Goal: Information Seeking & Learning: Learn about a topic

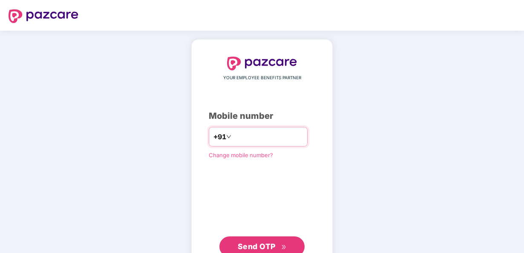
click at [277, 133] on input "number" at bounding box center [268, 137] width 70 height 14
type input "**********"
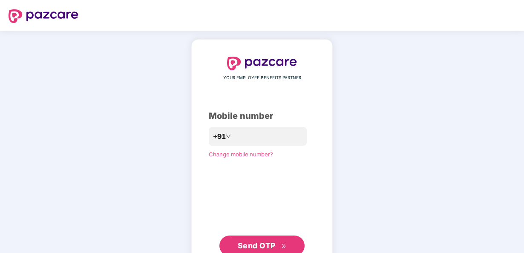
click at [267, 244] on span "Send OTP" at bounding box center [257, 245] width 38 height 9
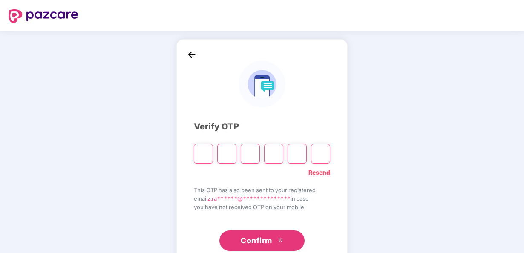
type input "*"
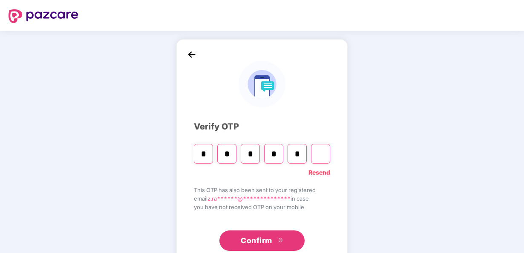
type input "*"
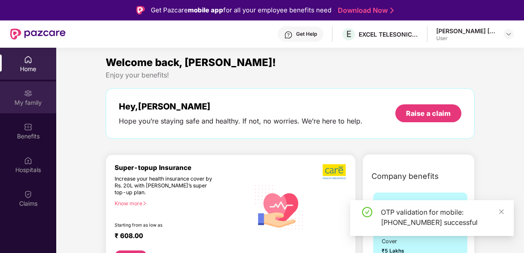
click at [32, 96] on img at bounding box center [28, 93] width 9 height 9
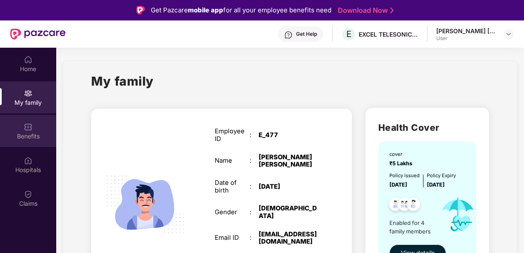
click at [24, 138] on div "Benefits" at bounding box center [28, 136] width 56 height 9
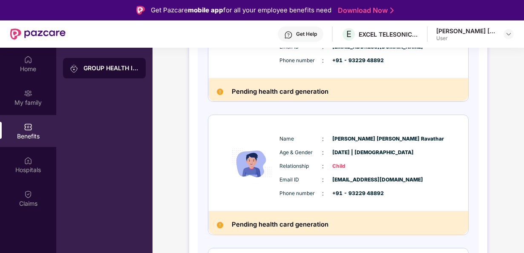
scroll to position [382, 0]
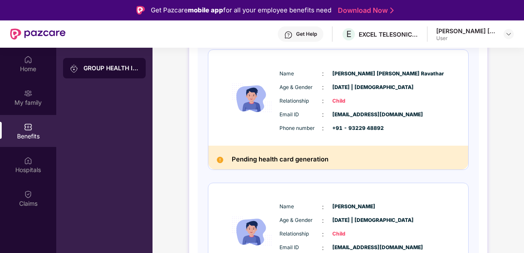
drag, startPoint x: 522, startPoint y: 206, endPoint x: 521, endPoint y: 234, distance: 28.1
click at [521, 234] on div "GROUP HEALTH INSURANCE DETAILS INCLUSIONS EXCLUSIONS Policy No: 560000/48/2025/…" at bounding box center [337, 12] width 371 height 685
copy div "Age & Gender : [DATE] | [DEMOGRAPHIC_DATA] Relationship : Child"
click at [507, 215] on div "GROUP HEALTH INSURANCE DETAILS INCLUSIONS EXCLUSIONS Policy No: 560000/48/2025/…" at bounding box center [337, 12] width 371 height 685
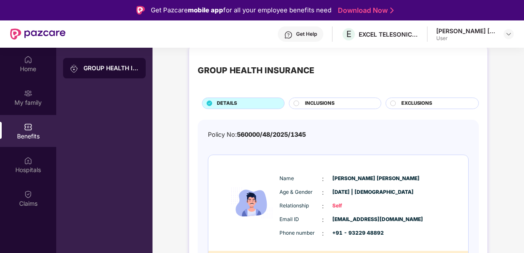
scroll to position [10, 0]
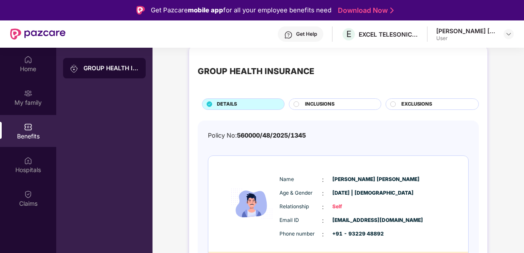
click at [402, 192] on div "Age & Gender : [DATE] | [DEMOGRAPHIC_DATA]" at bounding box center [363, 193] width 169 height 9
click at [34, 171] on div "Hospitals" at bounding box center [28, 170] width 56 height 9
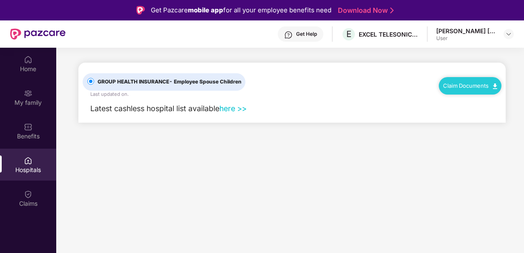
click at [236, 109] on link "here >>" at bounding box center [232, 108] width 27 height 9
click at [26, 132] on div "Benefits" at bounding box center [28, 136] width 56 height 9
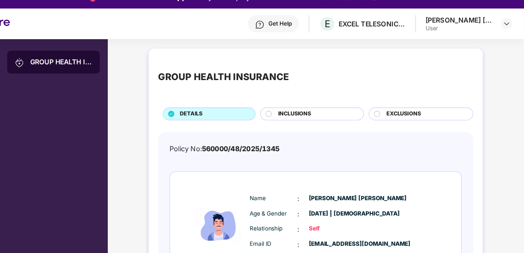
drag, startPoint x: 522, startPoint y: 131, endPoint x: 525, endPoint y: 152, distance: 21.1
click at [523, 152] on html "Get Pazcare mobile app for all your employee benefits need Download Now Get Hel…" at bounding box center [262, 126] width 524 height 253
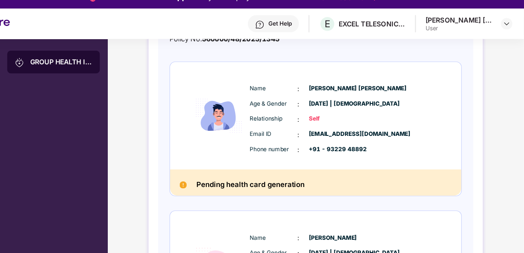
scroll to position [97, 0]
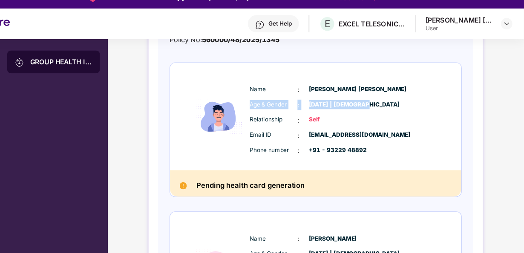
drag, startPoint x: 522, startPoint y: 110, endPoint x: 522, endPoint y: 72, distance: 38.3
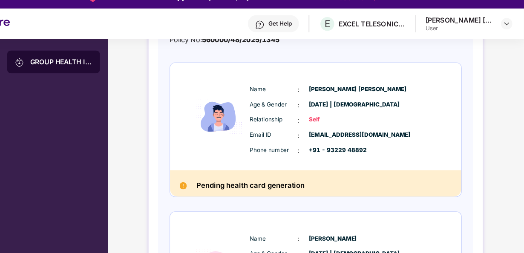
scroll to position [0, 0]
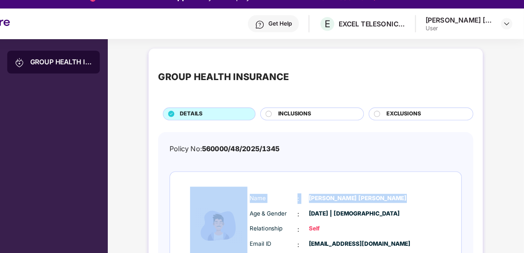
drag, startPoint x: 522, startPoint y: 135, endPoint x: 522, endPoint y: 152, distance: 17.0
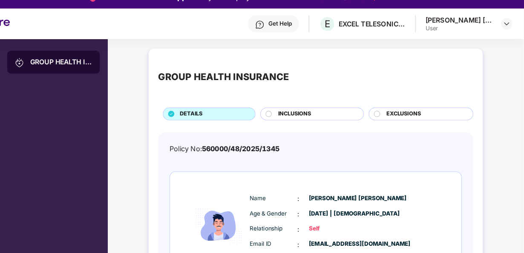
click at [226, 114] on span "DETAILS" at bounding box center [227, 115] width 20 height 8
click at [247, 146] on span "560000/48/2025/1345" at bounding box center [271, 145] width 69 height 7
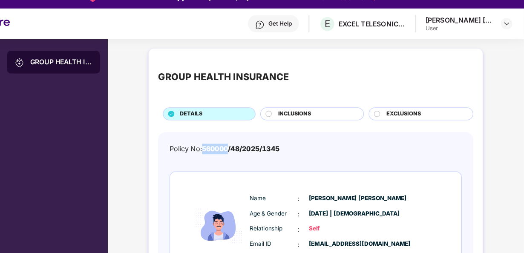
click at [247, 146] on span "560000/48/2025/1345" at bounding box center [271, 145] width 69 height 7
drag, startPoint x: 247, startPoint y: 146, endPoint x: 323, endPoint y: 147, distance: 76.2
click at [323, 147] on div "Policy No: 560000/48/2025/1345" at bounding box center [338, 145] width 261 height 9
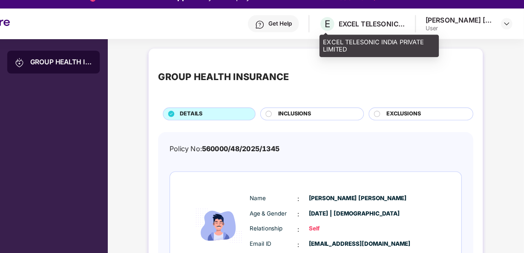
click at [385, 32] on div "EXCEL TELESONIC INDIA PRIVATE LIMITED" at bounding box center [388, 34] width 60 height 8
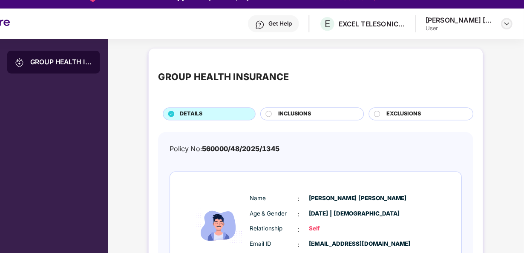
click at [505, 35] on img at bounding box center [508, 34] width 7 height 7
click at [89, 67] on div "GROUP HEALTH INSURANCE" at bounding box center [110, 68] width 55 height 9
click at [508, 36] on img at bounding box center [508, 34] width 7 height 7
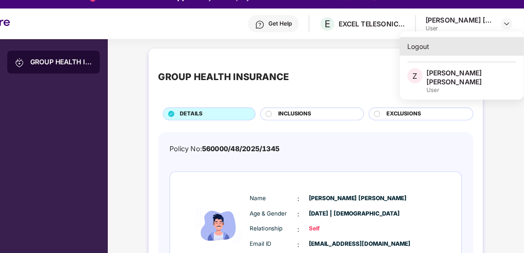
click at [434, 48] on div "Logout" at bounding box center [468, 54] width 111 height 17
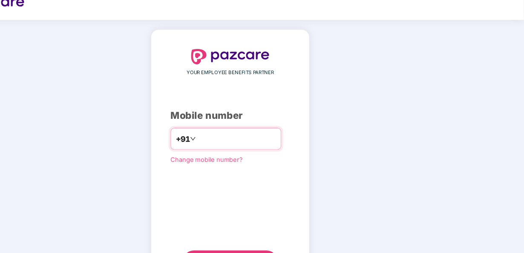
click at [288, 138] on input "number" at bounding box center [268, 137] width 70 height 14
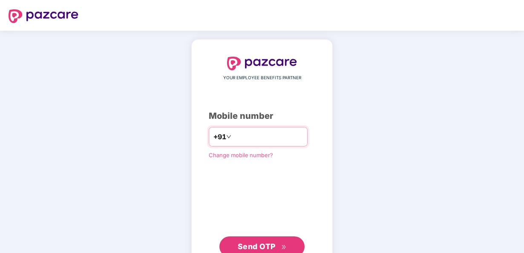
click at [238, 136] on input "number" at bounding box center [268, 137] width 70 height 14
type input "**********"
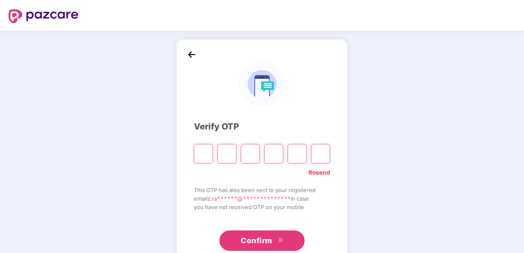
type input "*"
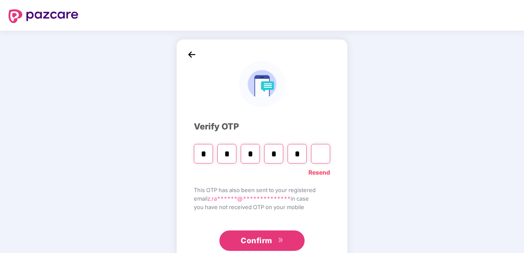
type input "*"
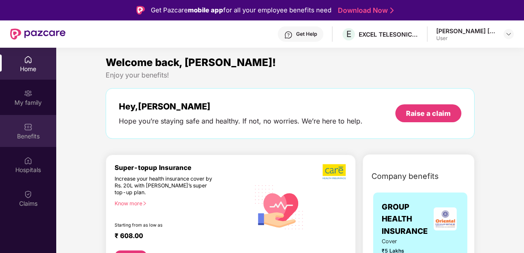
click at [31, 136] on div "Benefits" at bounding box center [28, 136] width 56 height 9
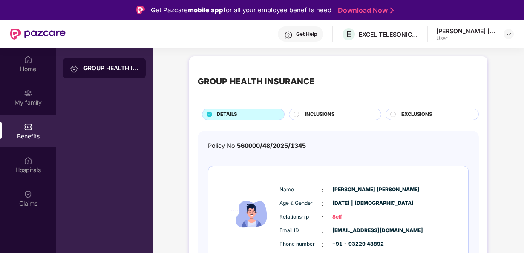
click at [103, 72] on div "GROUP HEALTH INSURANCE" at bounding box center [110, 68] width 55 height 9
click at [75, 68] on img at bounding box center [74, 68] width 9 height 9
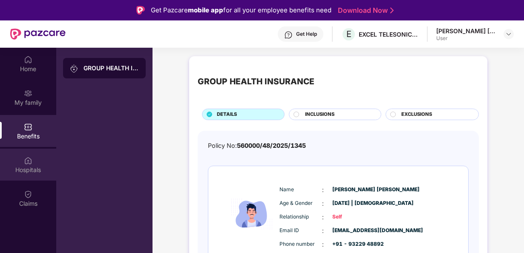
click at [32, 163] on img at bounding box center [28, 160] width 9 height 9
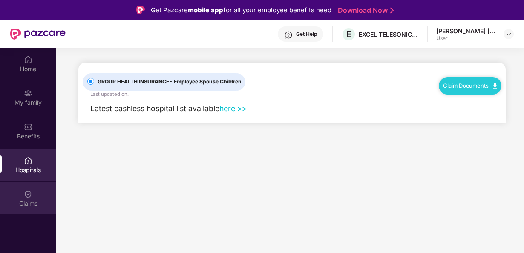
click at [23, 195] on div "Claims" at bounding box center [28, 198] width 56 height 32
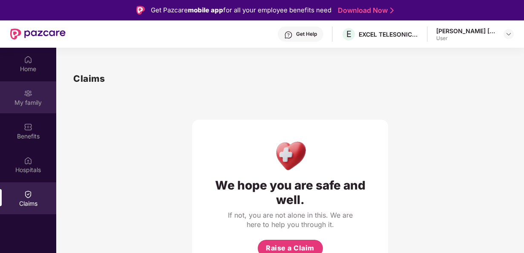
click at [33, 109] on div "My family" at bounding box center [28, 97] width 56 height 32
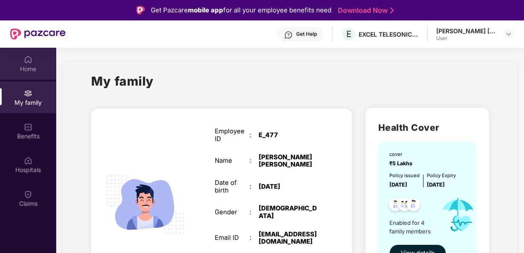
click at [28, 74] on div "Home" at bounding box center [28, 64] width 56 height 32
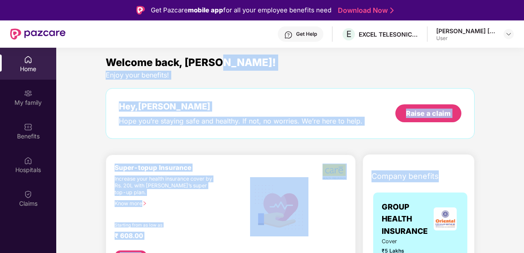
drag, startPoint x: 522, startPoint y: 64, endPoint x: 529, endPoint y: 157, distance: 93.1
click at [523, 157] on html "Get Pazcare mobile app for all your employee benefits need Download Now Get Hel…" at bounding box center [262, 126] width 524 height 253
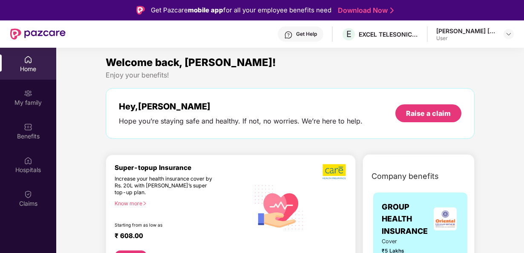
drag, startPoint x: 529, startPoint y: 157, endPoint x: 508, endPoint y: 199, distance: 47.2
click at [33, 142] on div "Benefits" at bounding box center [28, 131] width 56 height 32
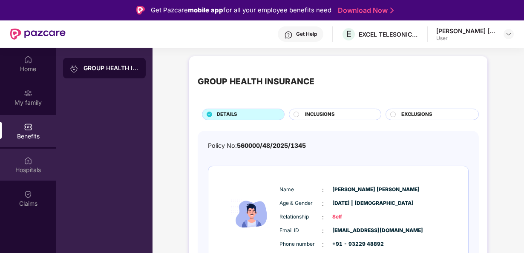
click at [21, 167] on div "Hospitals" at bounding box center [28, 170] width 56 height 9
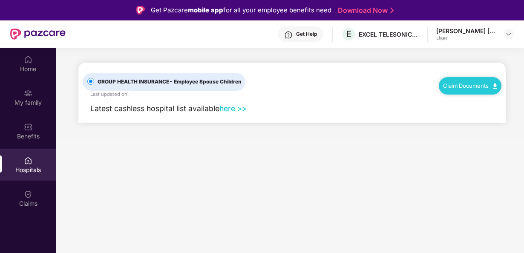
click at [155, 82] on span "GROUP HEALTH INSURANCE - Employee Spouse Children" at bounding box center [169, 82] width 151 height 8
click at [233, 110] on link "here >>" at bounding box center [232, 108] width 27 height 9
click at [223, 109] on link "here >>" at bounding box center [232, 108] width 27 height 9
click at [151, 80] on span "GROUP HEALTH INSURANCE - Employee Spouse Children" at bounding box center [169, 82] width 151 height 8
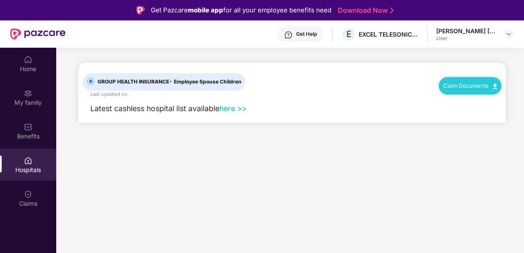
click at [493, 84] on img at bounding box center [495, 86] width 4 height 6
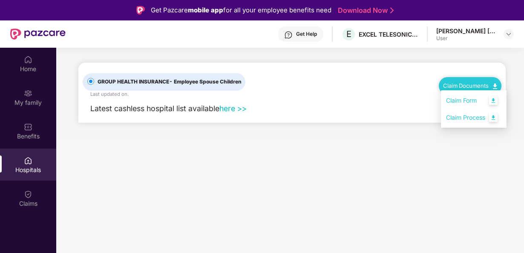
click at [475, 103] on link "Claim Form" at bounding box center [473, 101] width 55 height 18
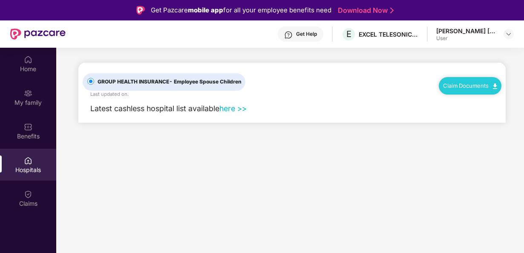
click at [497, 83] on div "Claim Documents" at bounding box center [470, 85] width 63 height 17
click at [473, 87] on link "Claim Documents" at bounding box center [470, 85] width 54 height 7
click at [249, 188] on main "GROUP HEALTH INSURANCE - Employee Spouse Children Last updated on . Claim Docum…" at bounding box center [289, 174] width 467 height 253
click at [228, 106] on link "here >>" at bounding box center [232, 108] width 27 height 9
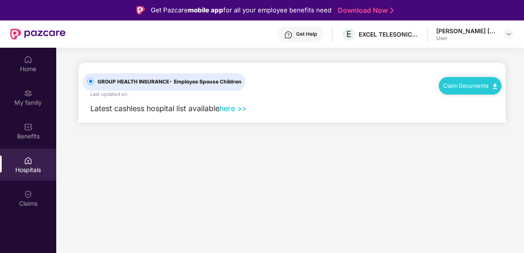
click at [506, 27] on div "Zuber Rahimathulla Ravathar User" at bounding box center [474, 34] width 77 height 15
click at [508, 33] on img at bounding box center [508, 34] width 7 height 7
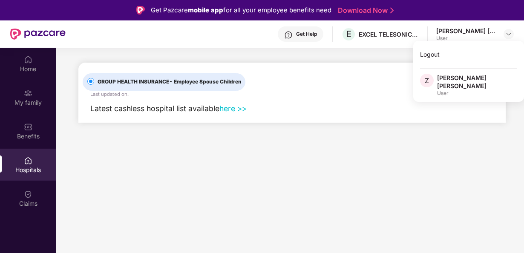
click at [233, 111] on link "here >>" at bounding box center [232, 108] width 27 height 9
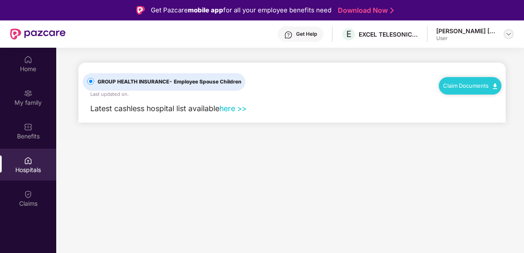
click at [503, 34] on div at bounding box center [508, 34] width 10 height 10
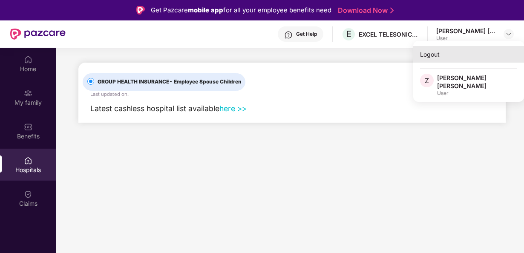
click at [431, 54] on div "Logout" at bounding box center [468, 54] width 111 height 17
